Goal: Task Accomplishment & Management: Complete application form

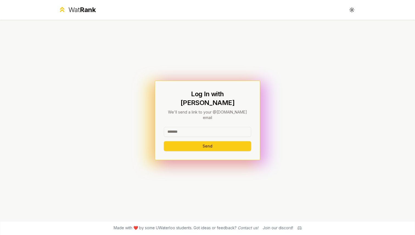
click at [228, 127] on input at bounding box center [207, 132] width 87 height 10
type input "******"
click at [164, 141] on button "Send" at bounding box center [207, 146] width 87 height 10
